Goal: Transaction & Acquisition: Book appointment/travel/reservation

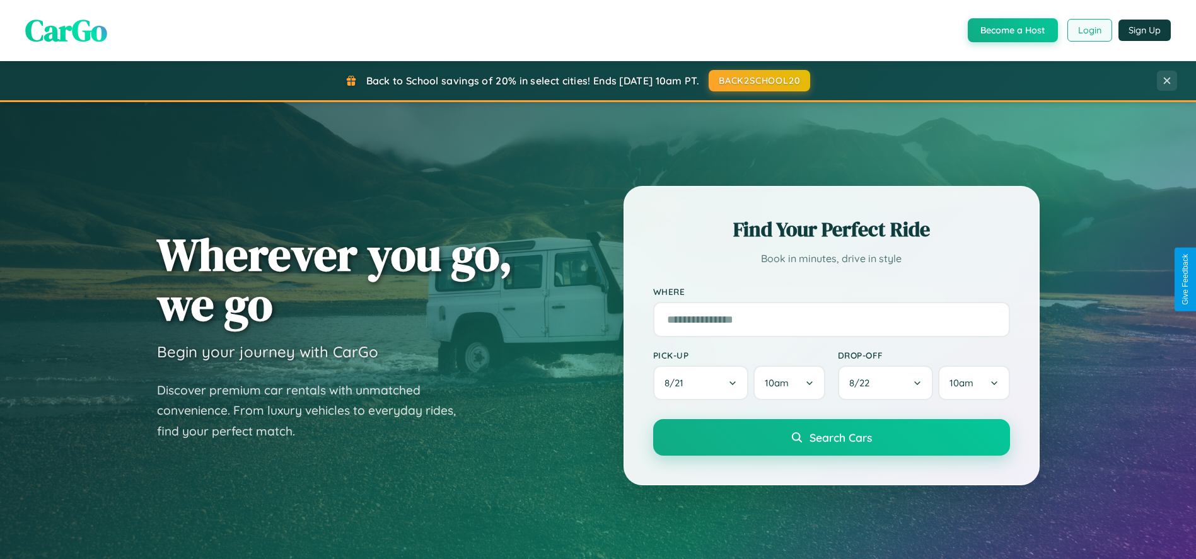
click at [1089, 30] on button "Login" at bounding box center [1089, 30] width 45 height 23
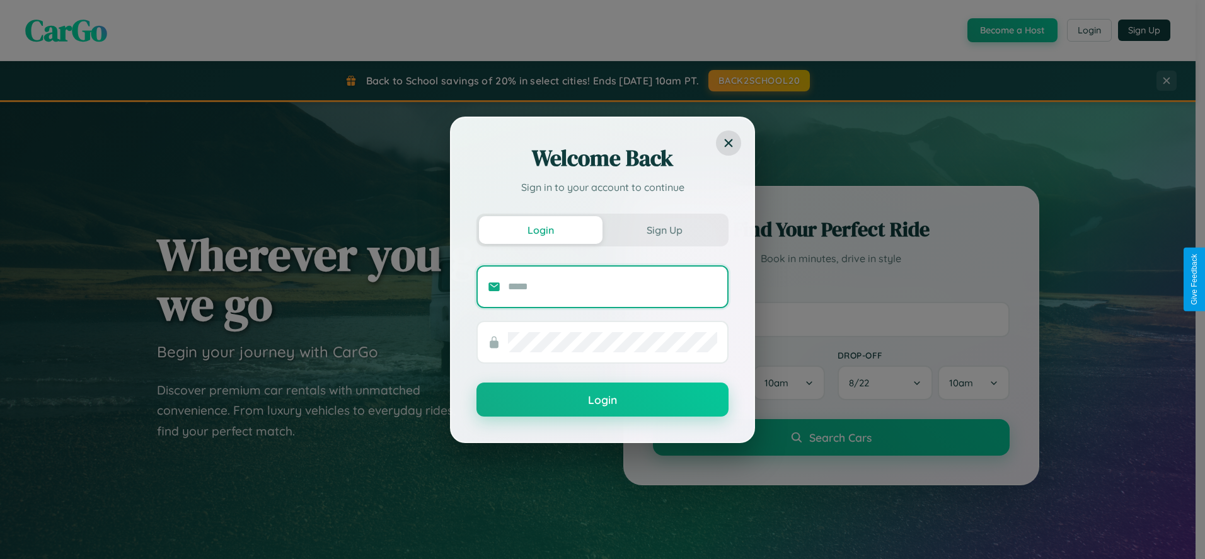
click at [613, 286] on input "text" at bounding box center [612, 287] width 209 height 20
type input "**********"
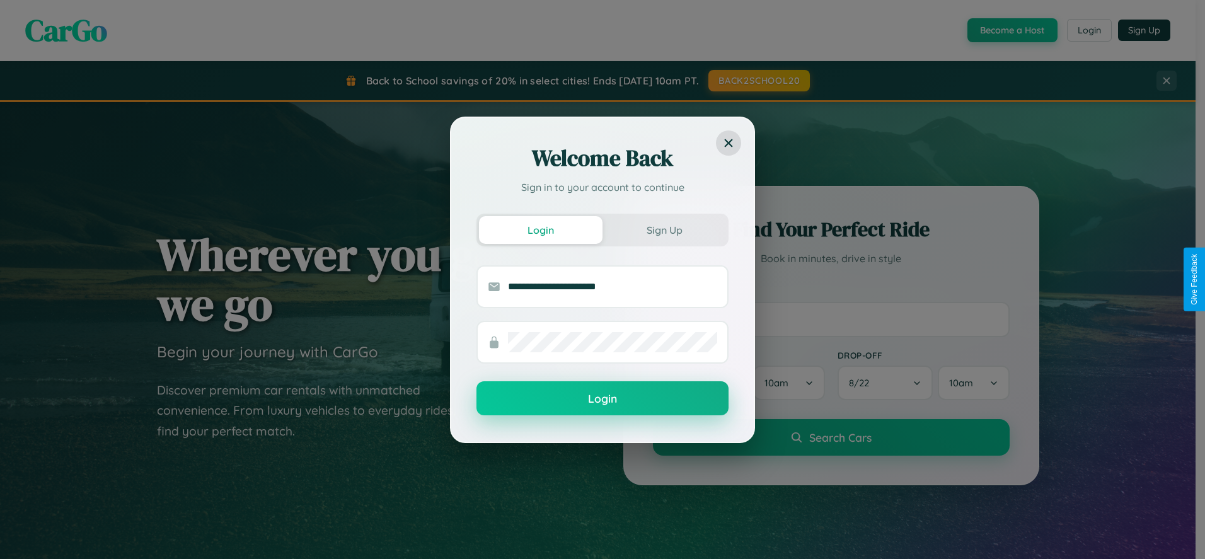
click at [603, 399] on button "Login" at bounding box center [603, 398] width 252 height 34
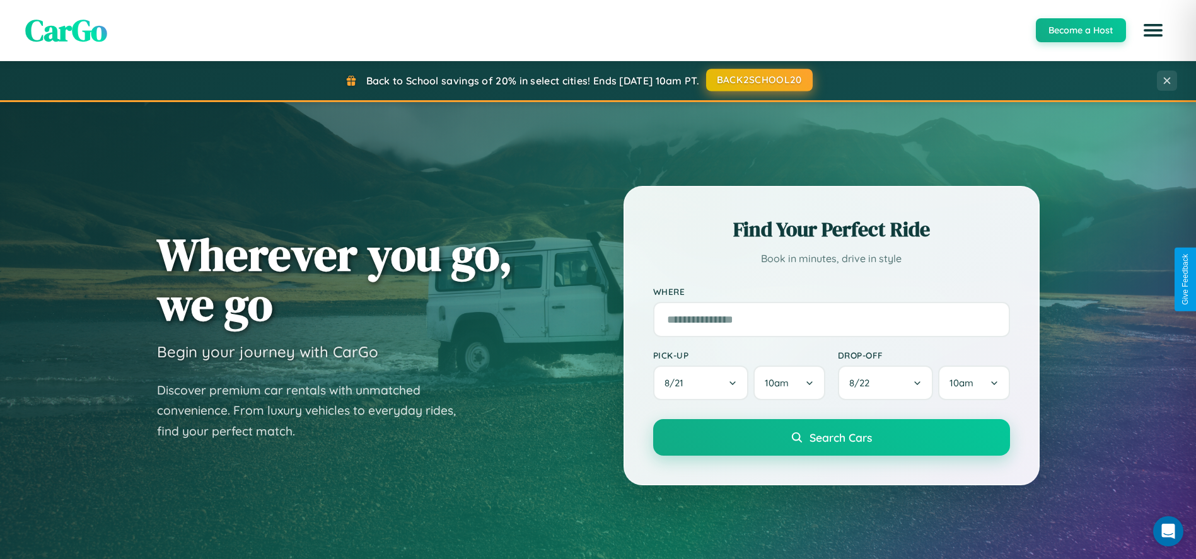
click at [758, 80] on button "BACK2SCHOOL20" at bounding box center [759, 80] width 107 height 23
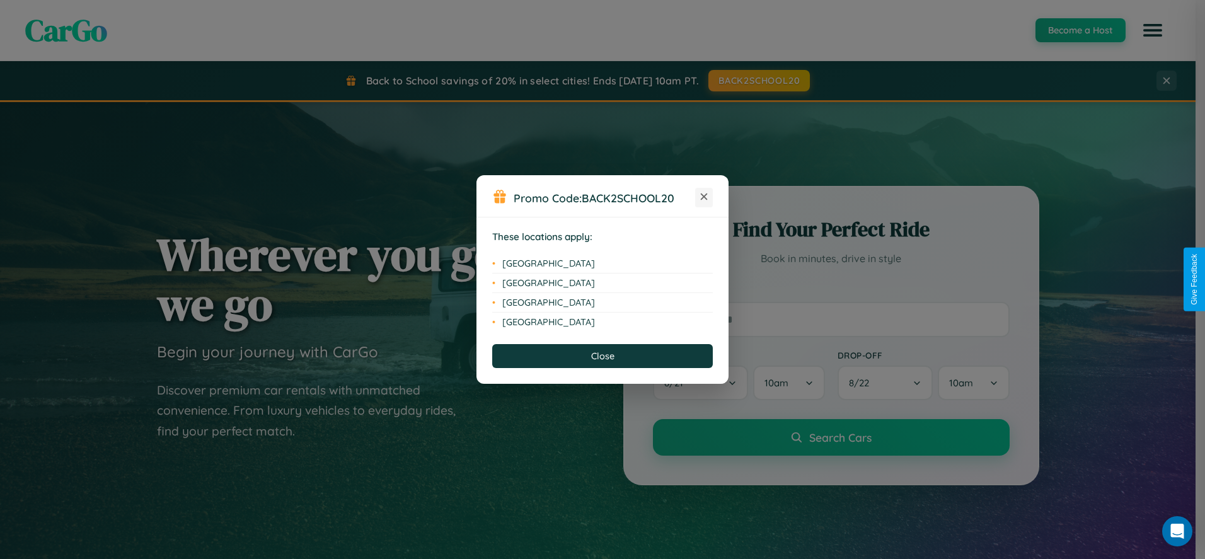
click at [704, 197] on icon at bounding box center [704, 197] width 7 height 7
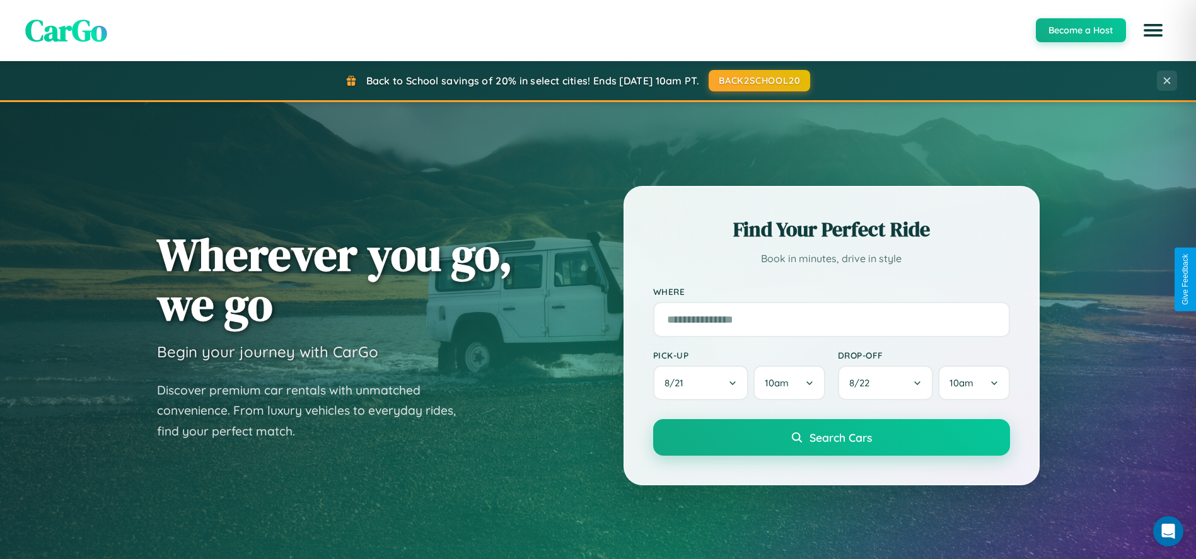
scroll to position [2421, 0]
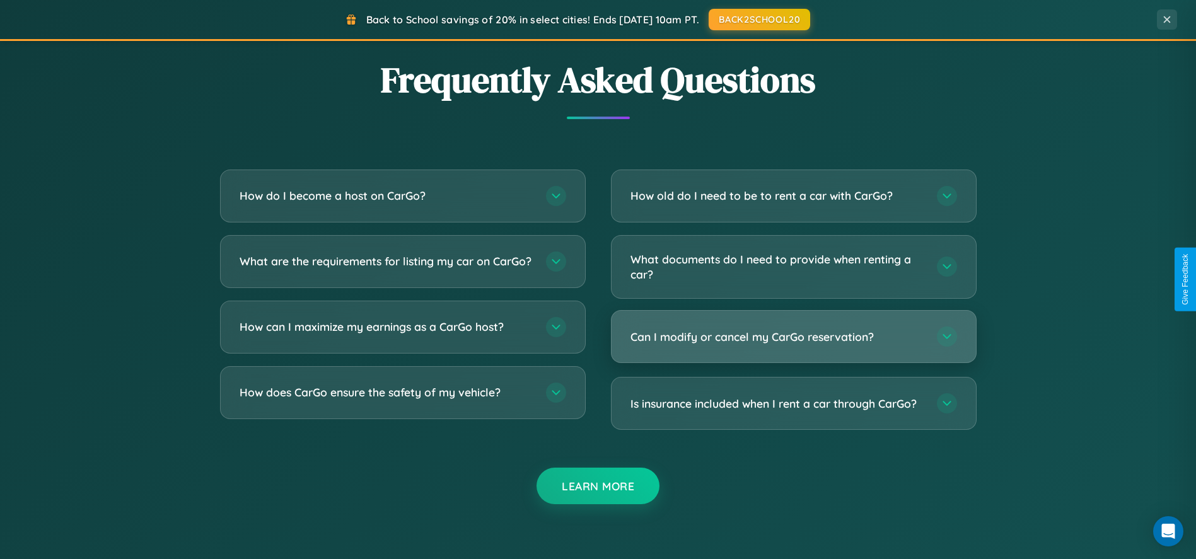
click at [793, 336] on h3 "Can I modify or cancel my CarGo reservation?" at bounding box center [777, 337] width 294 height 16
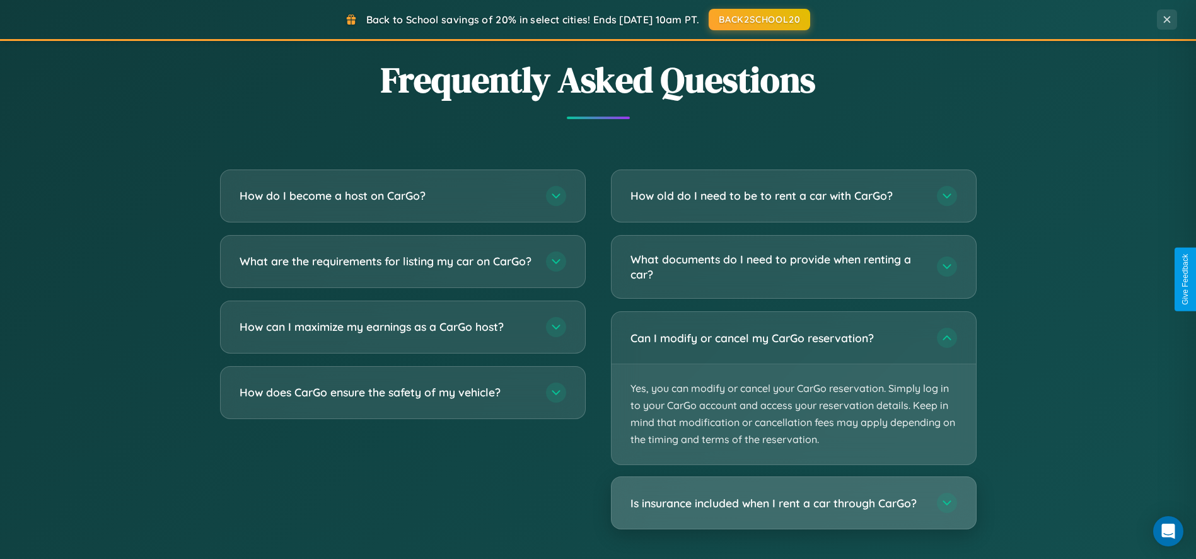
click at [793, 504] on h3 "Is insurance included when I rent a car through CarGo?" at bounding box center [777, 503] width 294 height 16
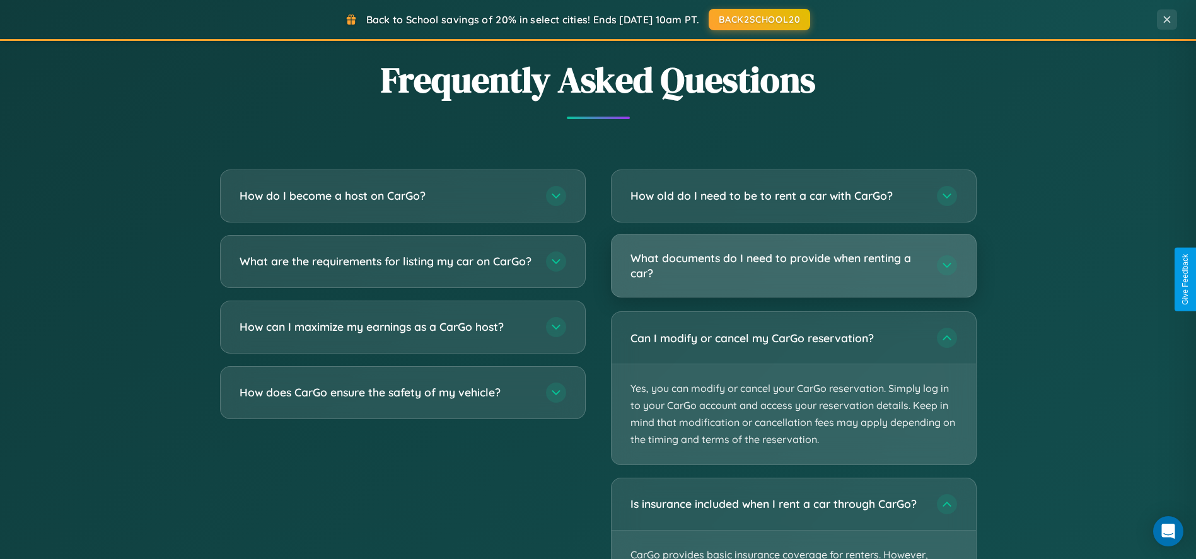
click at [793, 267] on h3 "What documents do I need to provide when renting a car?" at bounding box center [777, 265] width 294 height 31
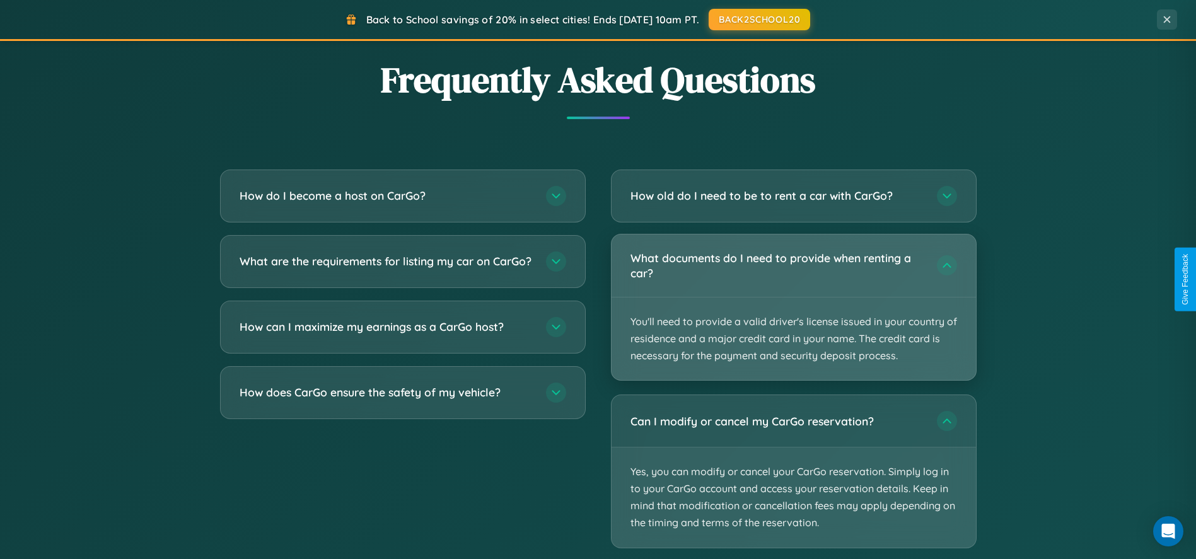
scroll to position [1106, 0]
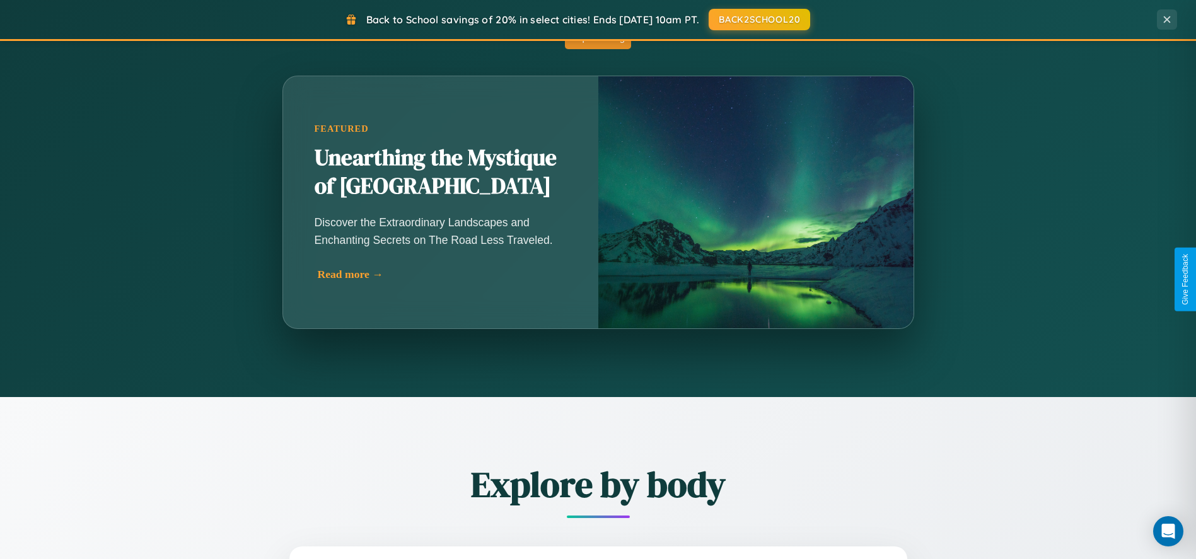
click at [441, 274] on div "Read more →" at bounding box center [444, 274] width 252 height 13
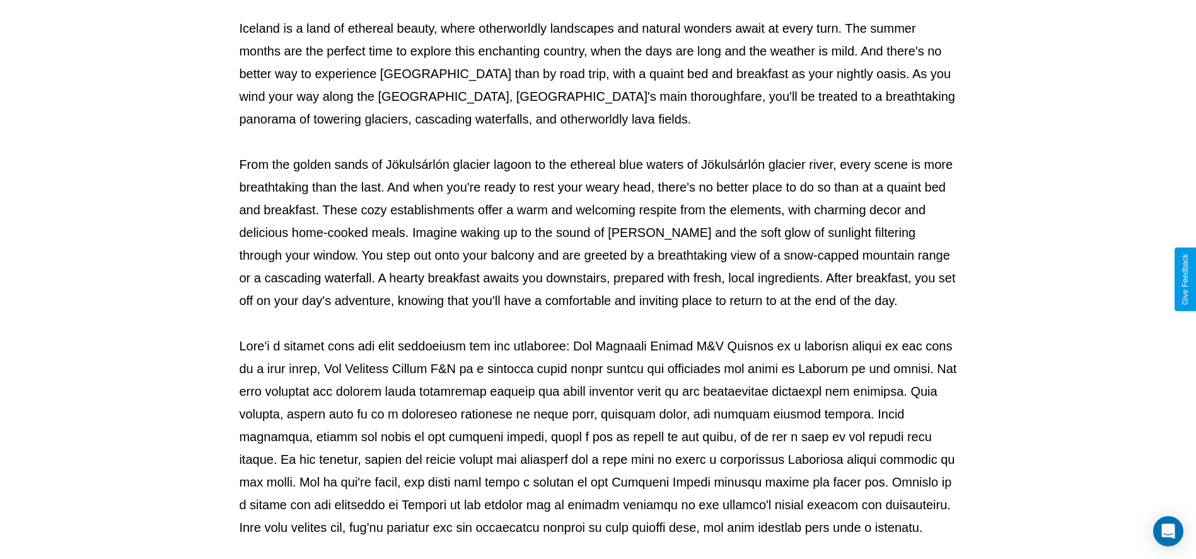
scroll to position [418, 0]
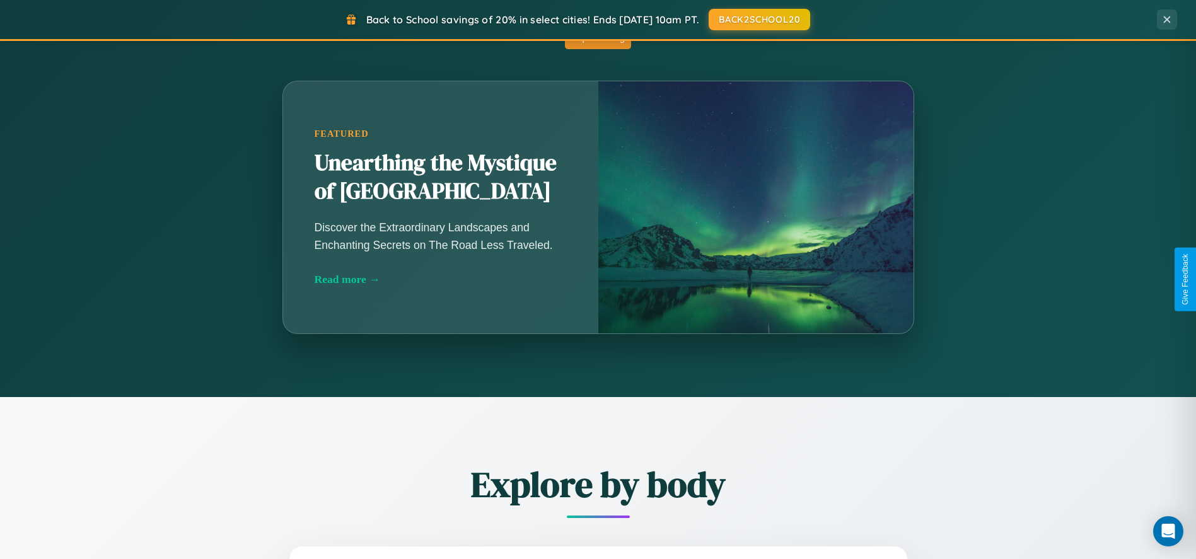
scroll to position [539, 0]
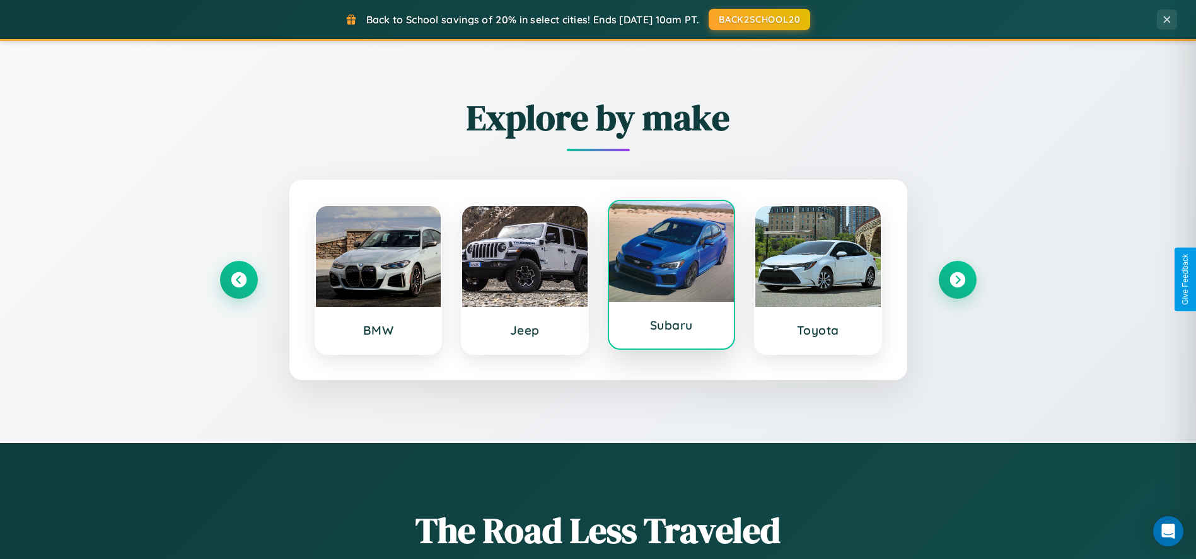
click at [671, 277] on div at bounding box center [671, 251] width 125 height 101
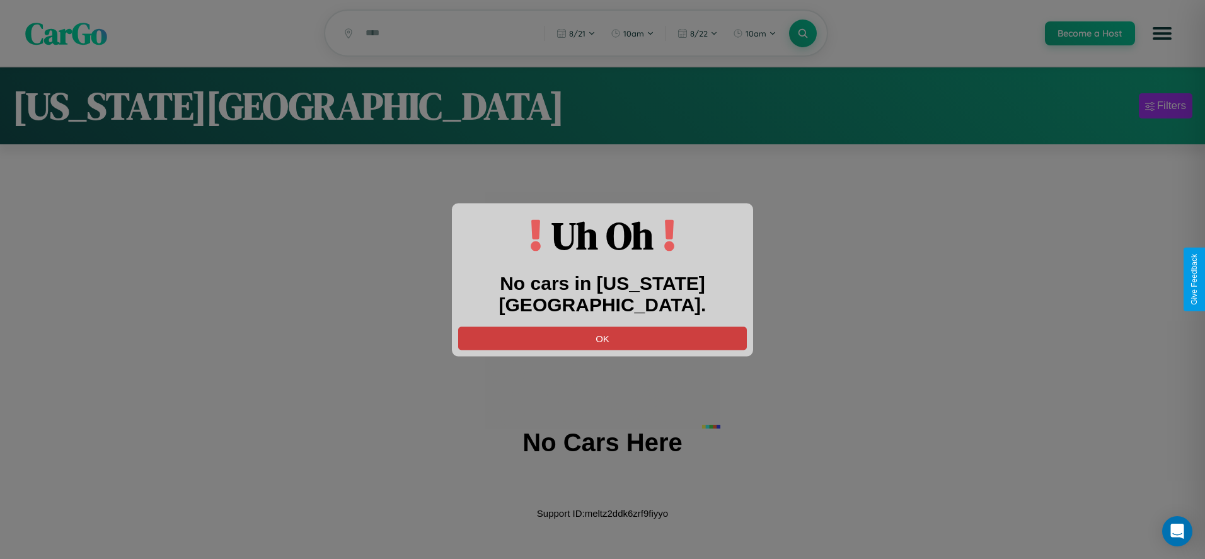
click at [603, 327] on button "OK" at bounding box center [602, 338] width 289 height 23
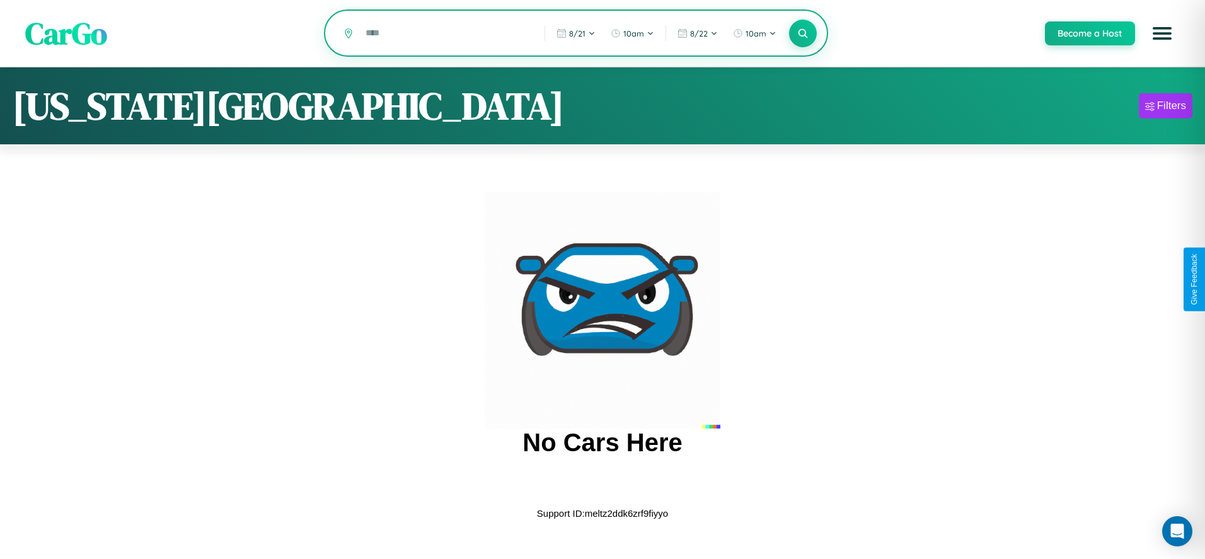
click at [446, 34] on input "text" at bounding box center [445, 33] width 173 height 22
click at [803, 34] on icon at bounding box center [803, 33] width 12 height 12
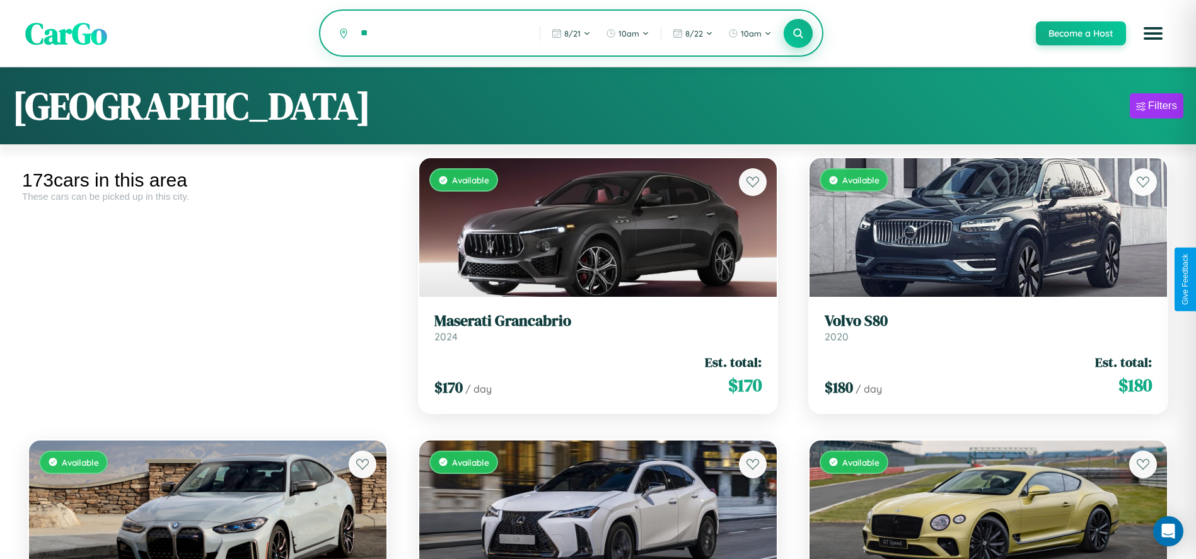
type input "*"
click at [797, 34] on icon at bounding box center [798, 33] width 12 height 12
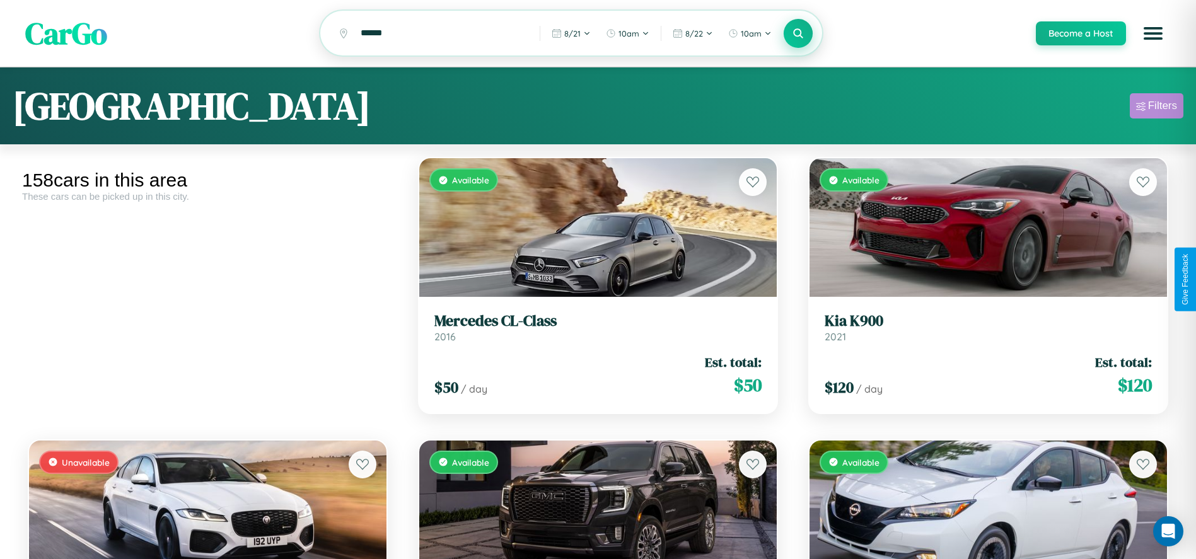
click at [1156, 108] on div "Filters" at bounding box center [1162, 106] width 29 height 13
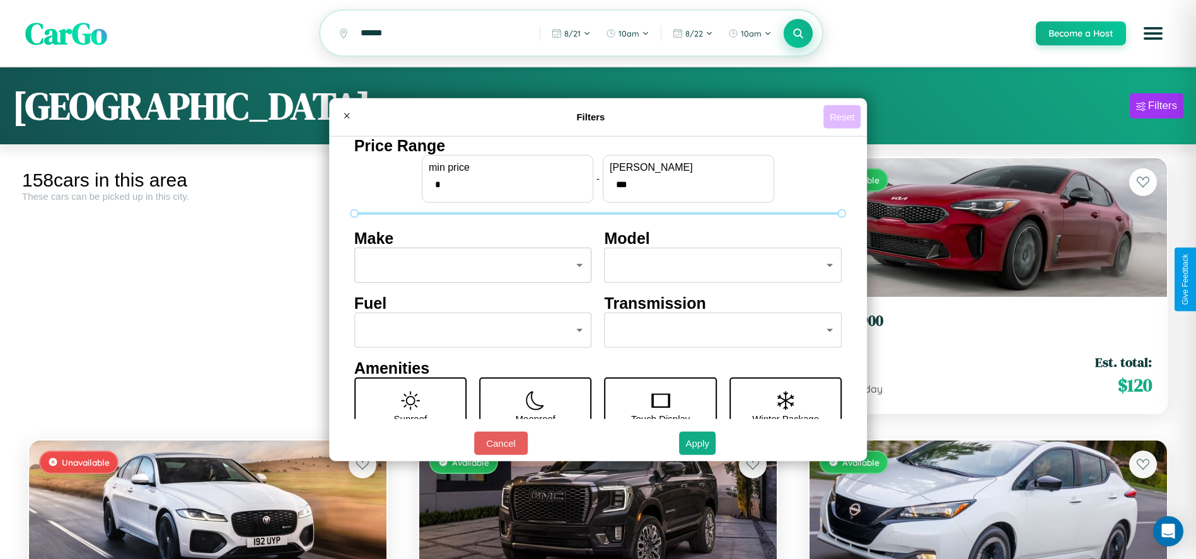
click at [844, 117] on button "Reset" at bounding box center [841, 116] width 37 height 23
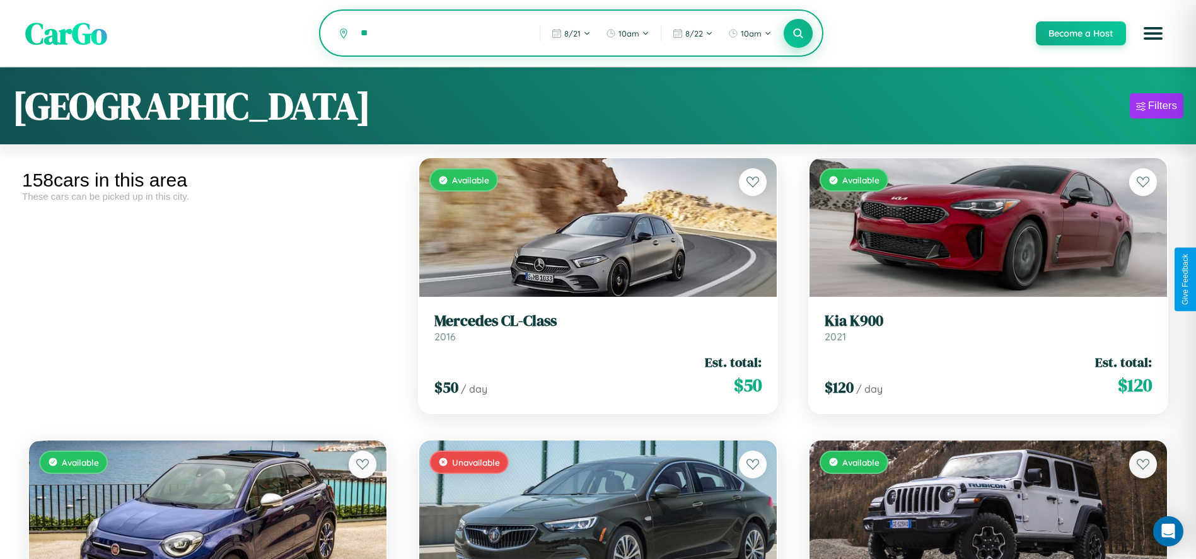
type input "*"
type input "*****"
click at [797, 34] on icon at bounding box center [798, 33] width 12 height 12
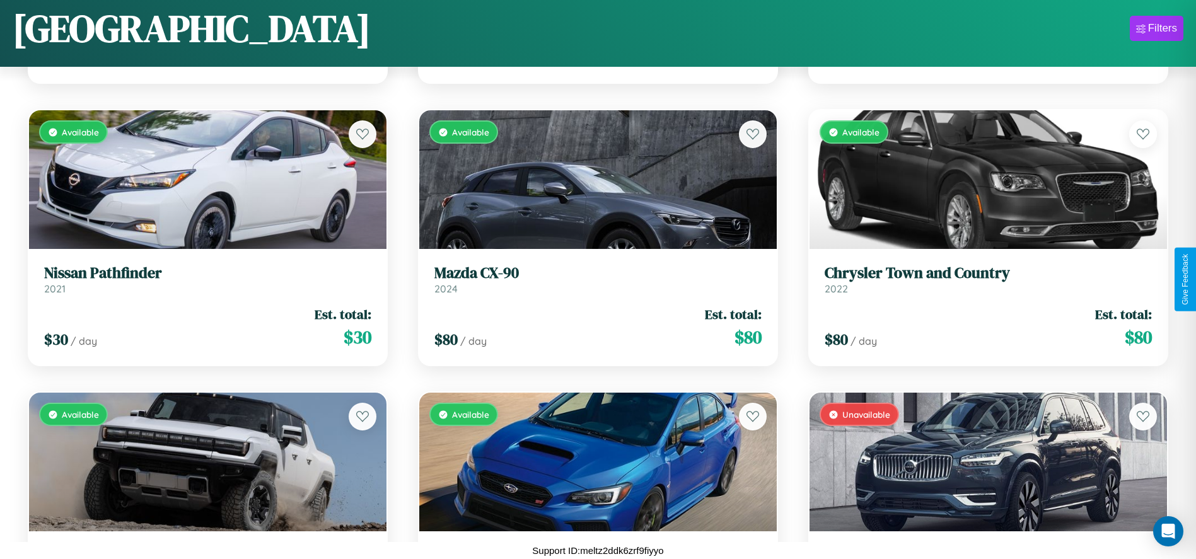
scroll to position [5267, 0]
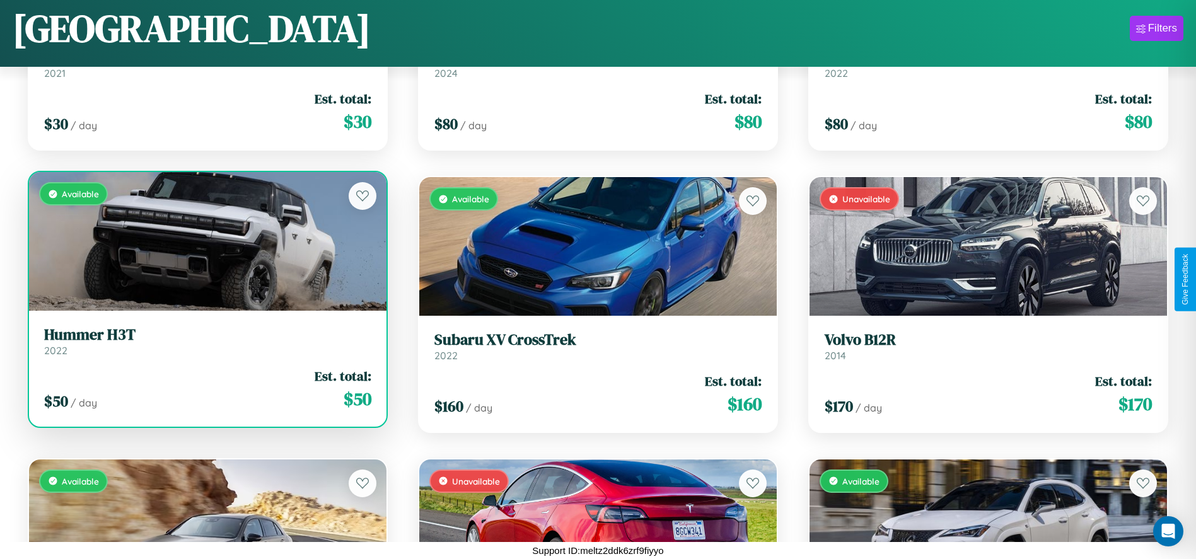
click at [206, 246] on div "Available" at bounding box center [207, 241] width 357 height 139
click at [206, 241] on div "Available" at bounding box center [207, 241] width 357 height 139
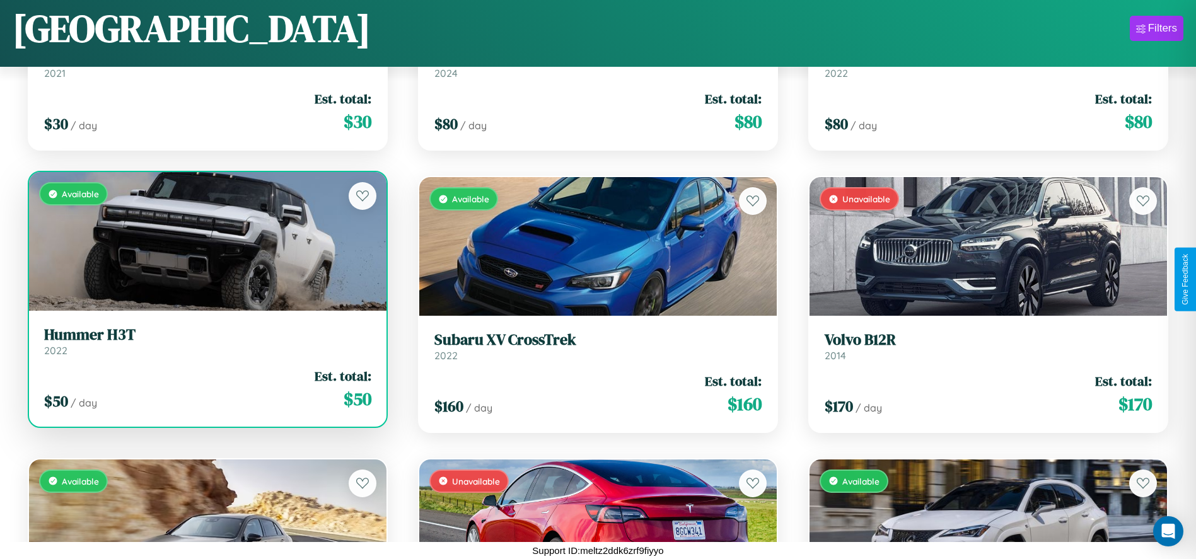
click at [206, 241] on div "Available" at bounding box center [207, 241] width 357 height 139
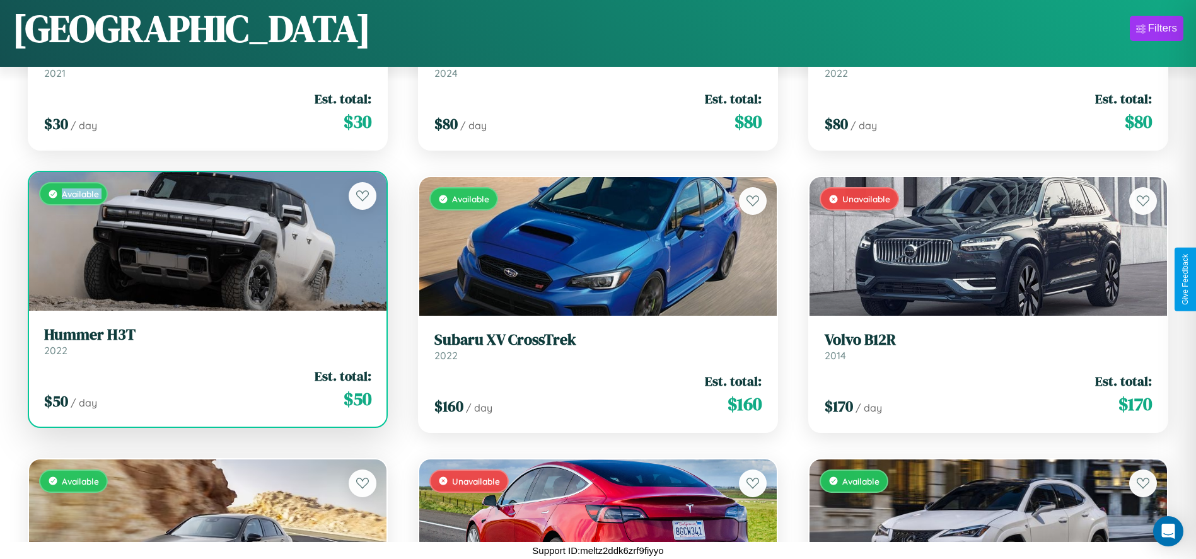
click at [206, 241] on div "Available" at bounding box center [207, 241] width 357 height 139
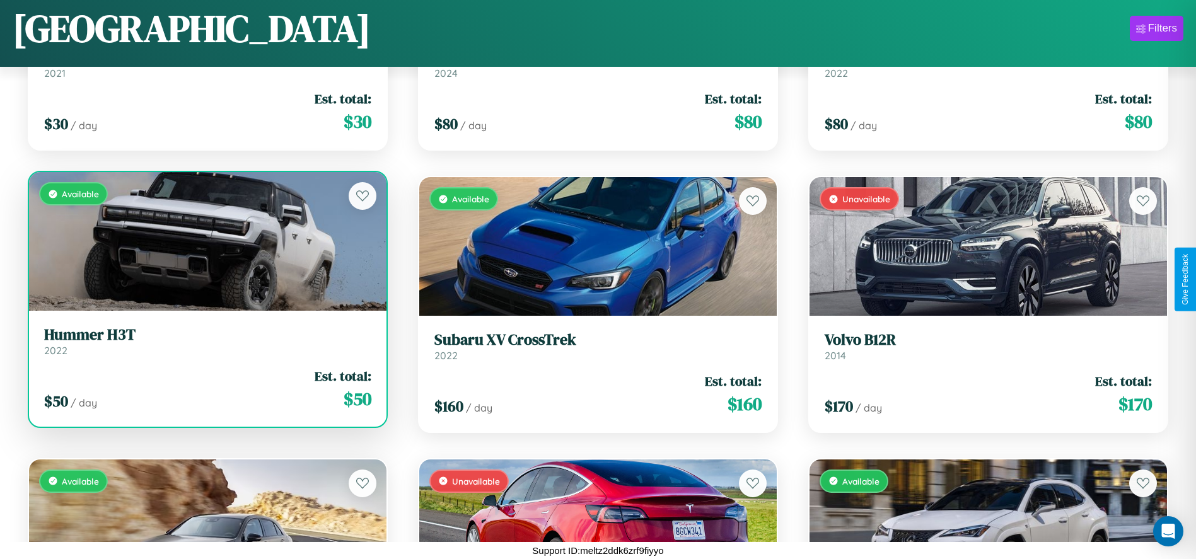
click at [206, 241] on div "Available" at bounding box center [207, 241] width 357 height 139
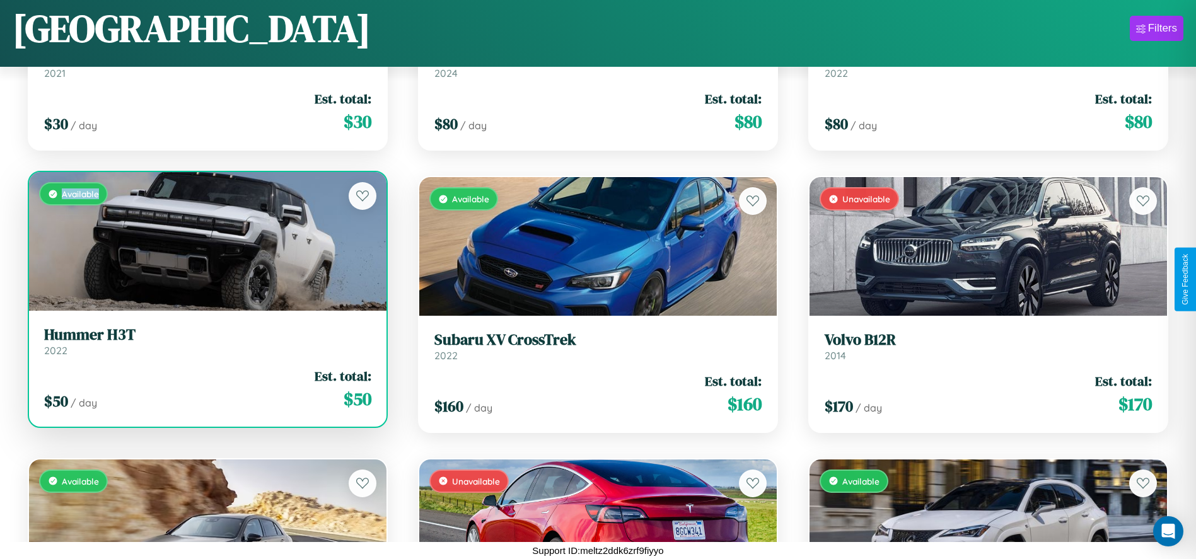
click at [206, 241] on div "Available" at bounding box center [207, 241] width 357 height 139
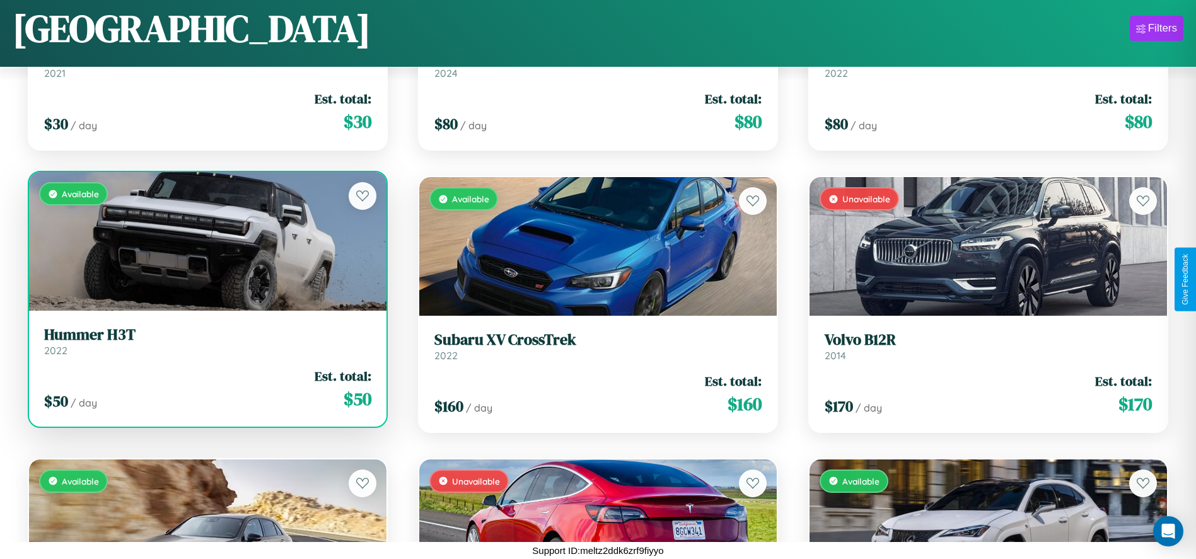
click at [206, 341] on h3 "Hummer H3T" at bounding box center [207, 335] width 327 height 18
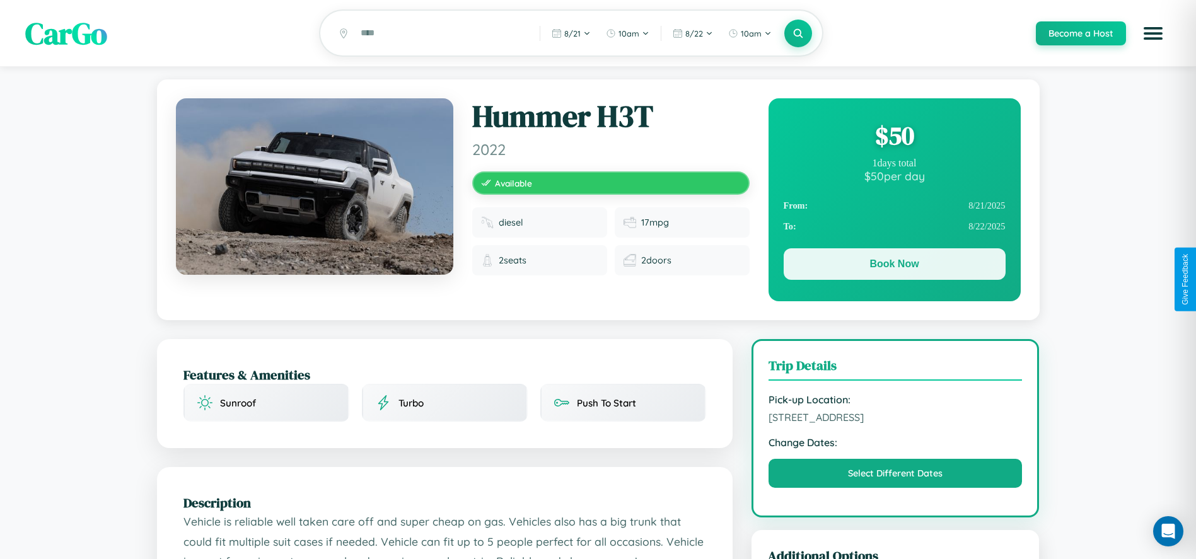
click at [894, 266] on button "Book Now" at bounding box center [895, 264] width 222 height 32
